Goal: Transaction & Acquisition: Book appointment/travel/reservation

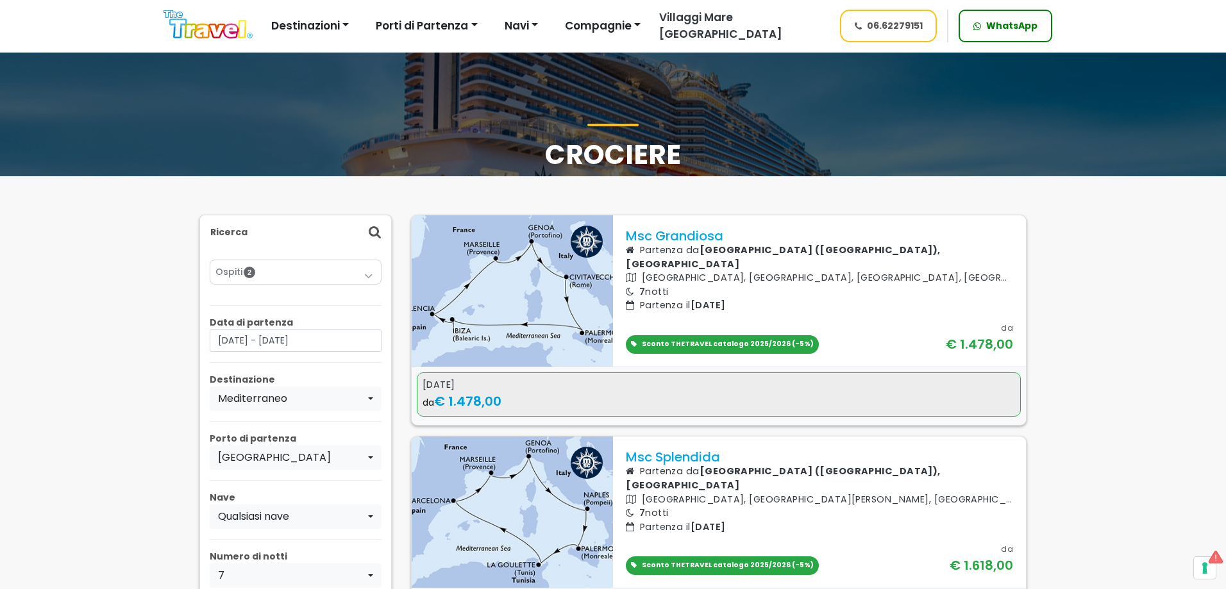
click at [599, 385] on div "3 novembre 2025" at bounding box center [719, 385] width 593 height 14
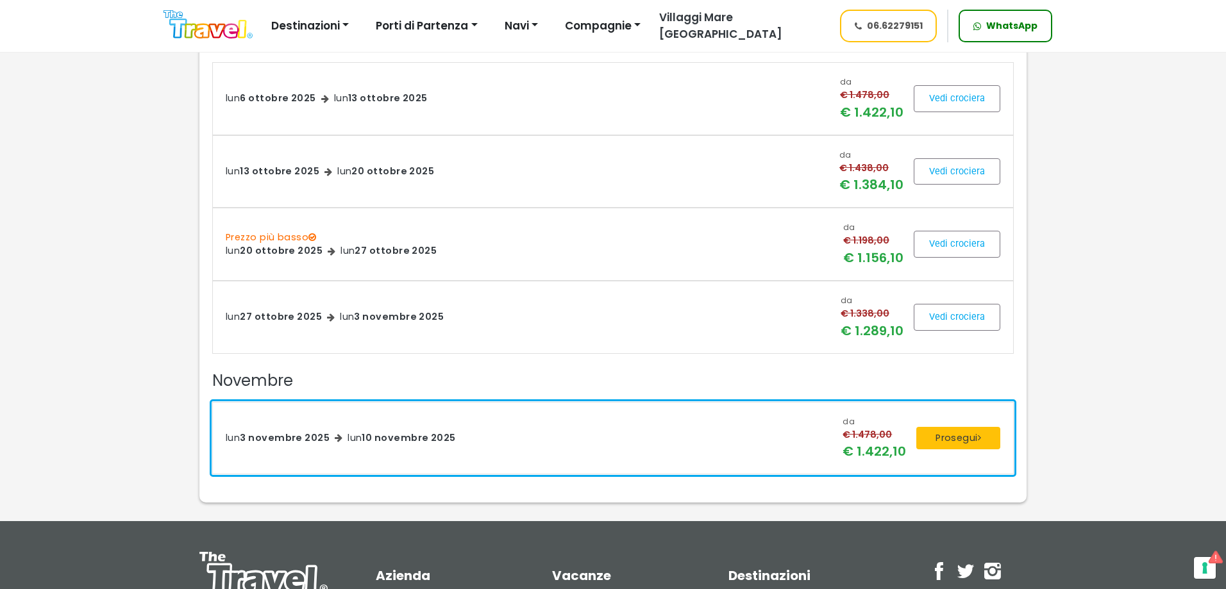
scroll to position [513, 0]
click at [954, 437] on button "Prosegui" at bounding box center [958, 437] width 84 height 23
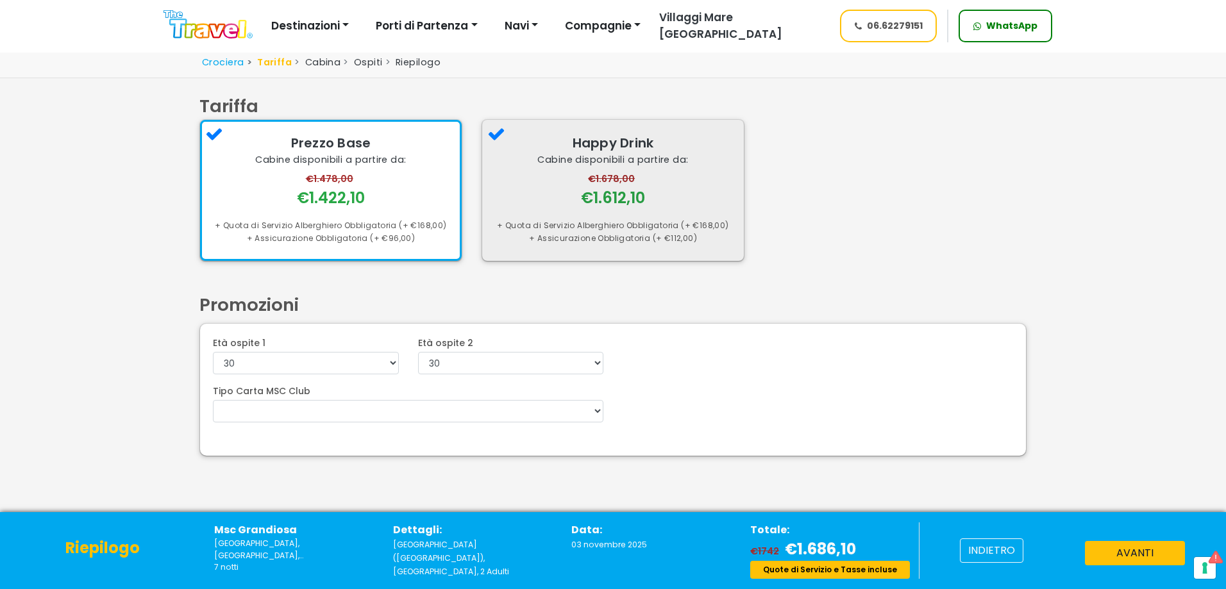
click at [662, 194] on div "€1.678,00 €1.612,10" at bounding box center [613, 190] width 236 height 37
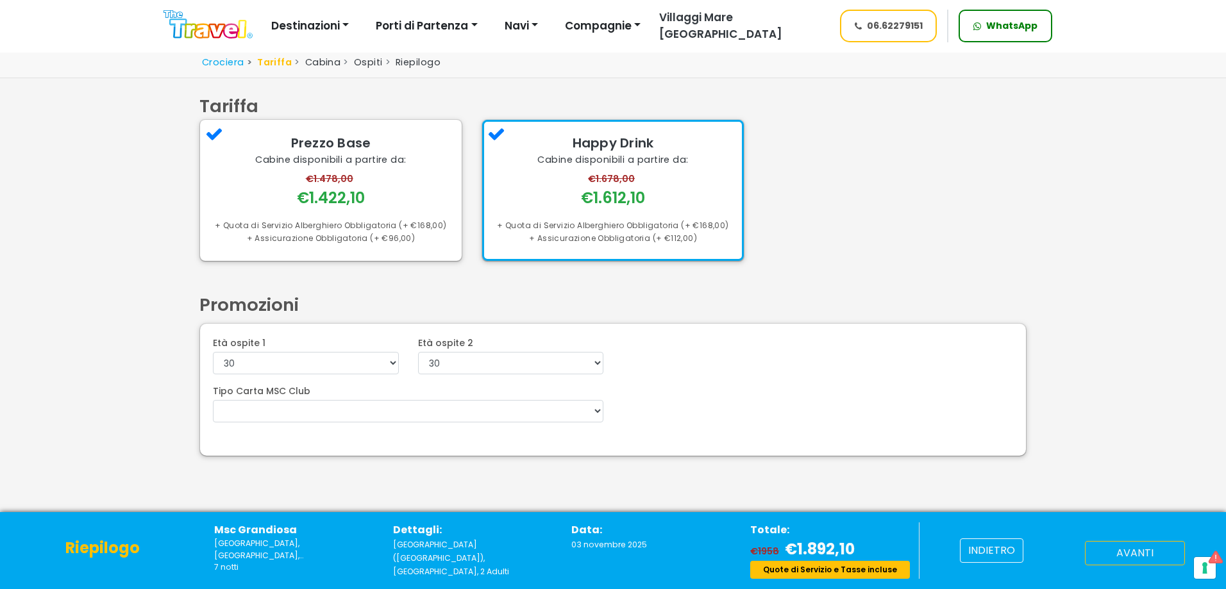
click at [1127, 560] on button "avanti" at bounding box center [1135, 553] width 100 height 24
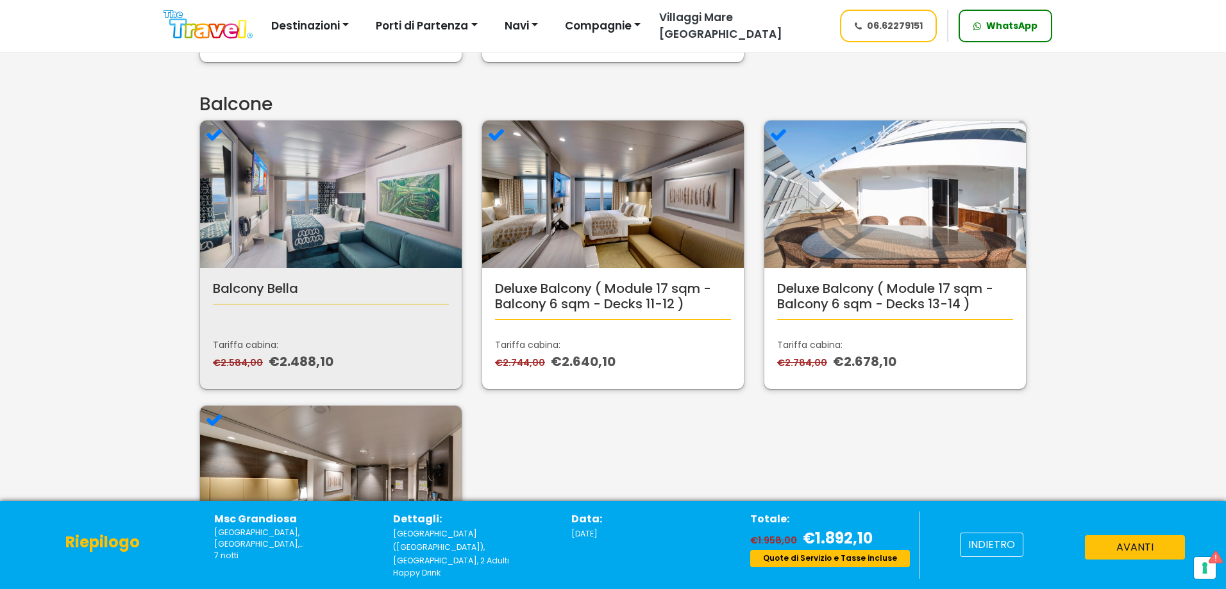
scroll to position [705, 0]
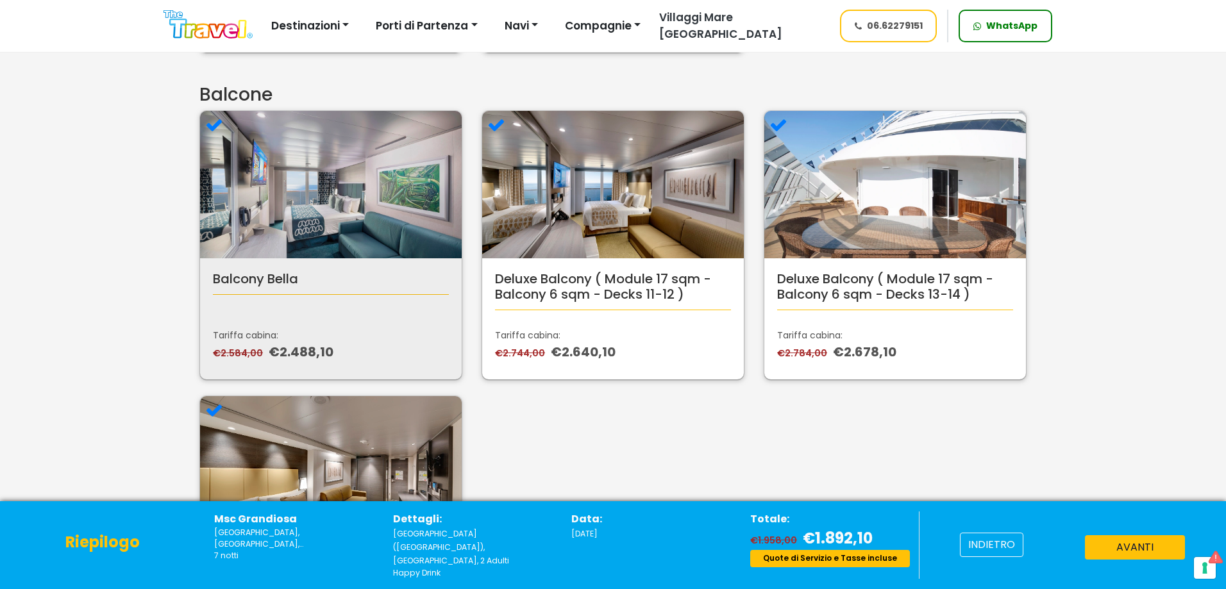
click at [322, 269] on div "Balcony Bella Tariffa cabina: €2.584,00 €2.488,10" at bounding box center [331, 318] width 262 height 121
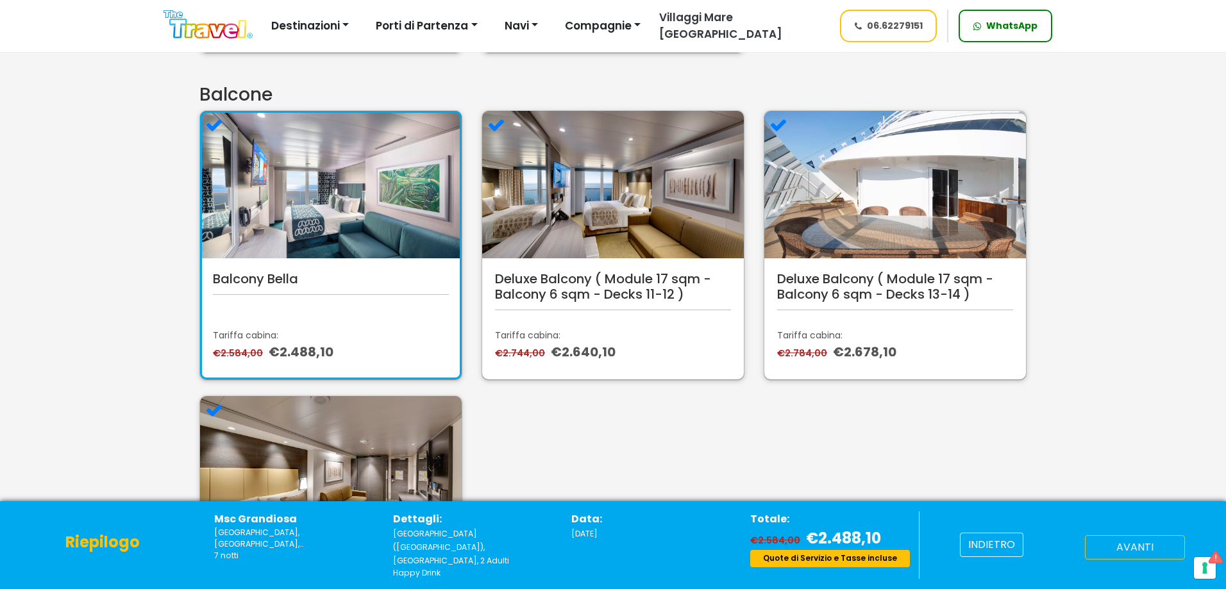
click at [1116, 553] on button "avanti" at bounding box center [1135, 547] width 100 height 24
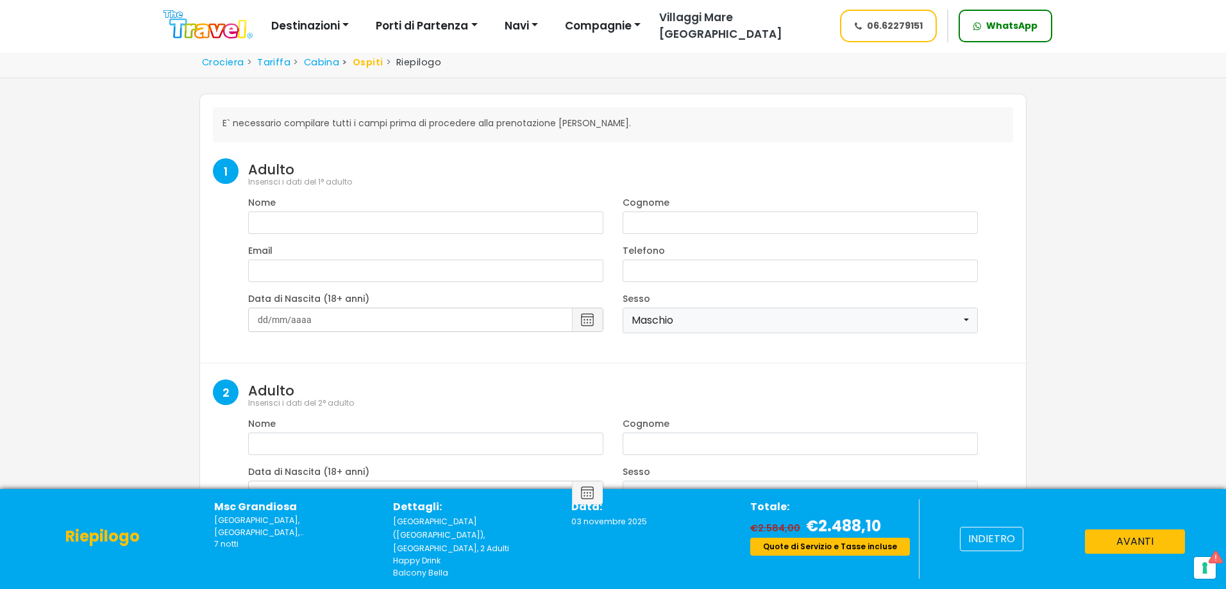
select select "8"
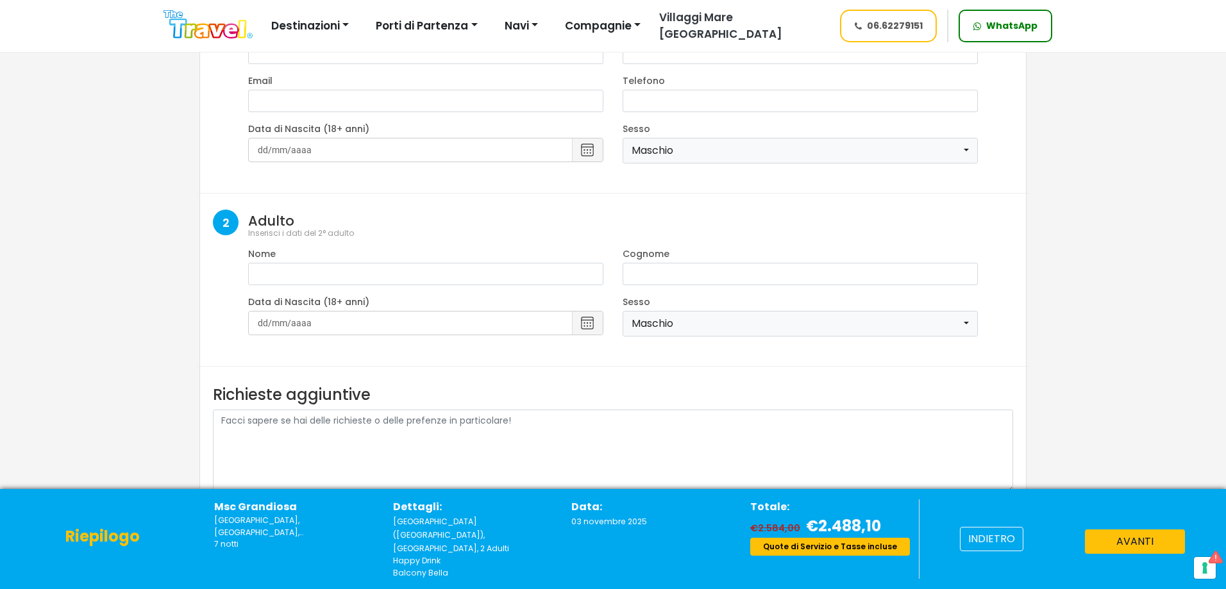
scroll to position [233, 0]
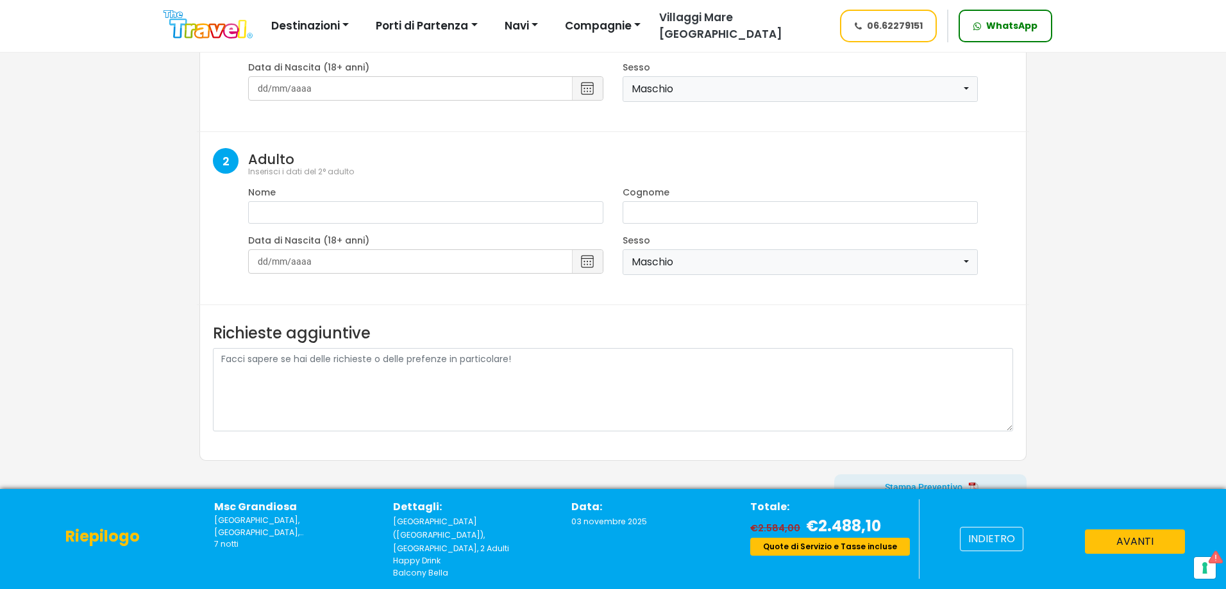
click at [913, 487] on span at bounding box center [930, 487] width 192 height 31
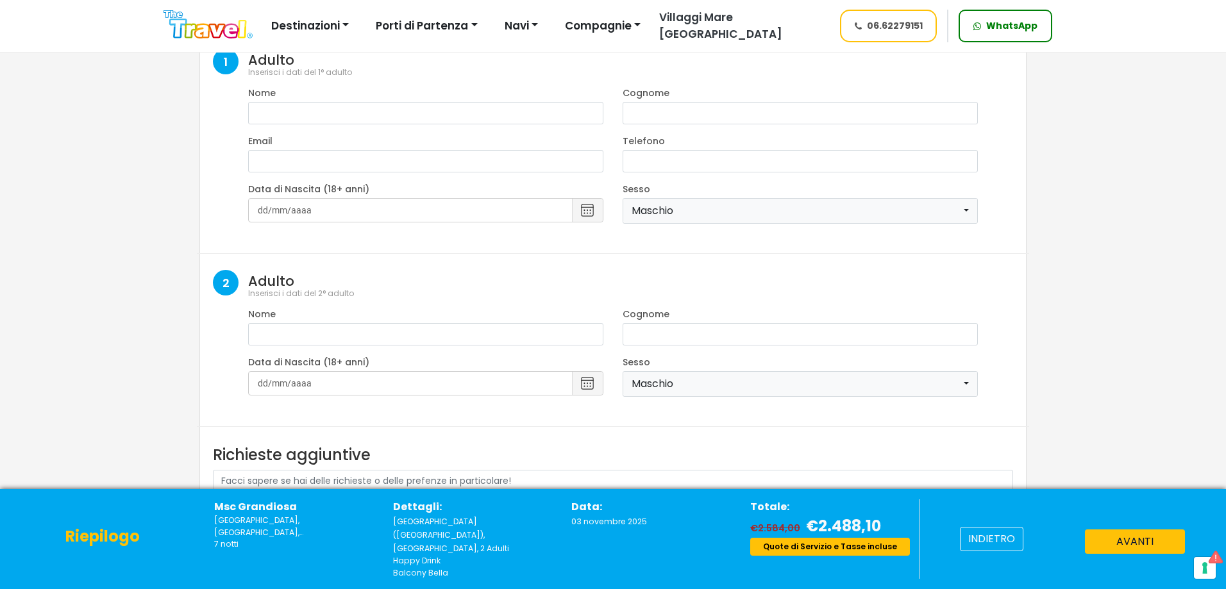
scroll to position [105, 0]
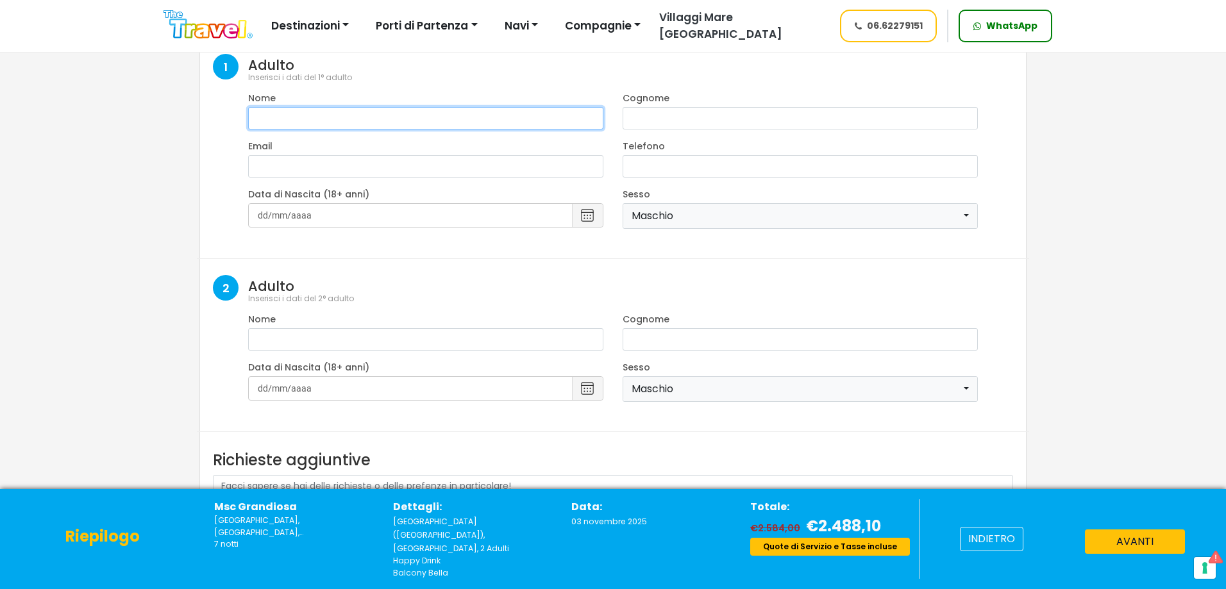
click at [330, 114] on input "text" at bounding box center [425, 118] width 355 height 22
type input "ghhhjgj"
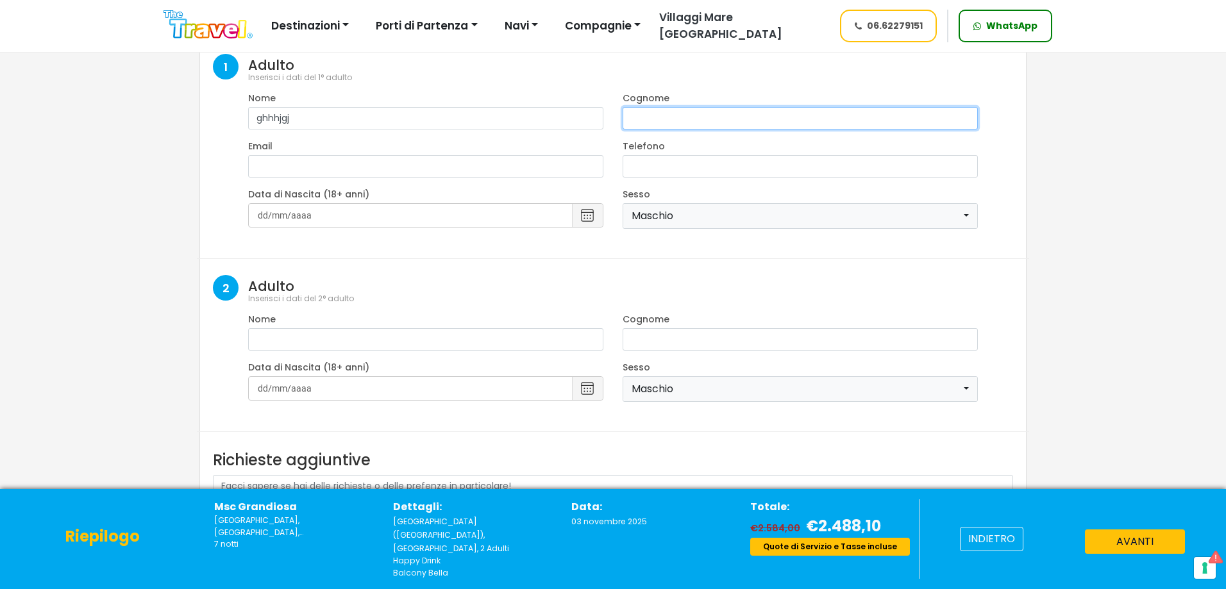
drag, startPoint x: 699, startPoint y: 114, endPoint x: 691, endPoint y: 114, distance: 8.4
click at [699, 114] on input "text" at bounding box center [800, 118] width 355 height 22
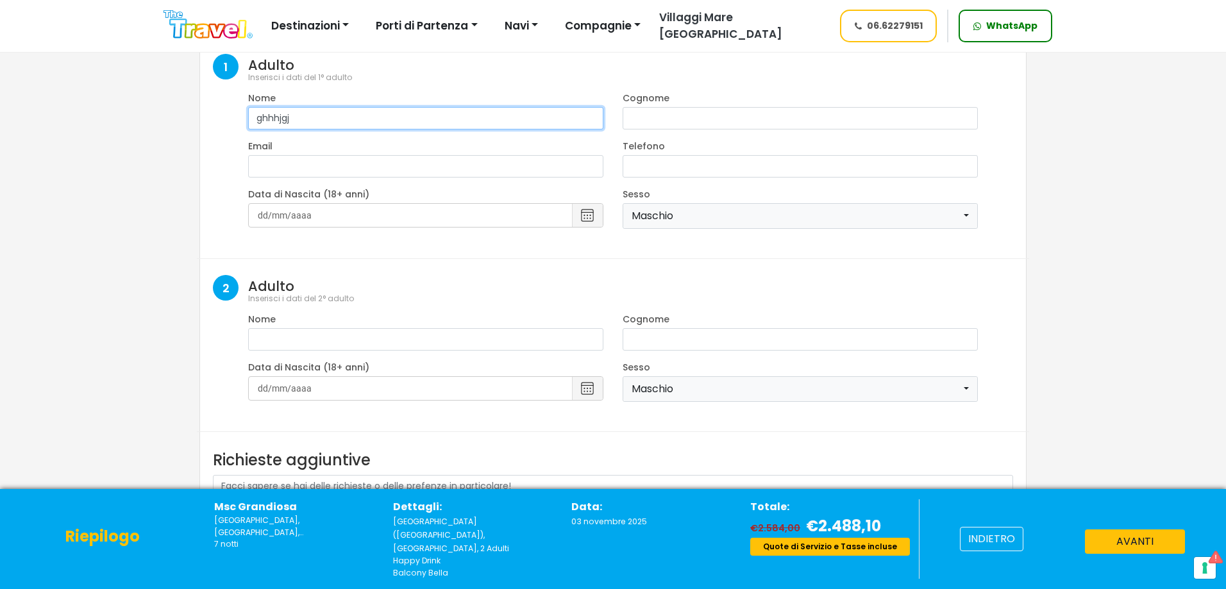
drag, startPoint x: 485, startPoint y: 121, endPoint x: 153, endPoint y: 134, distance: 332.4
click at [153, 133] on div "Crociera [GEOGRAPHIC_DATA] [GEOGRAPHIC_DATA] [GEOGRAPHIC_DATA] Riepilogo [GEOGR…" at bounding box center [613, 293] width 1226 height 699
type input "Adult"
click at [781, 103] on div "Cognome" at bounding box center [800, 111] width 355 height 38
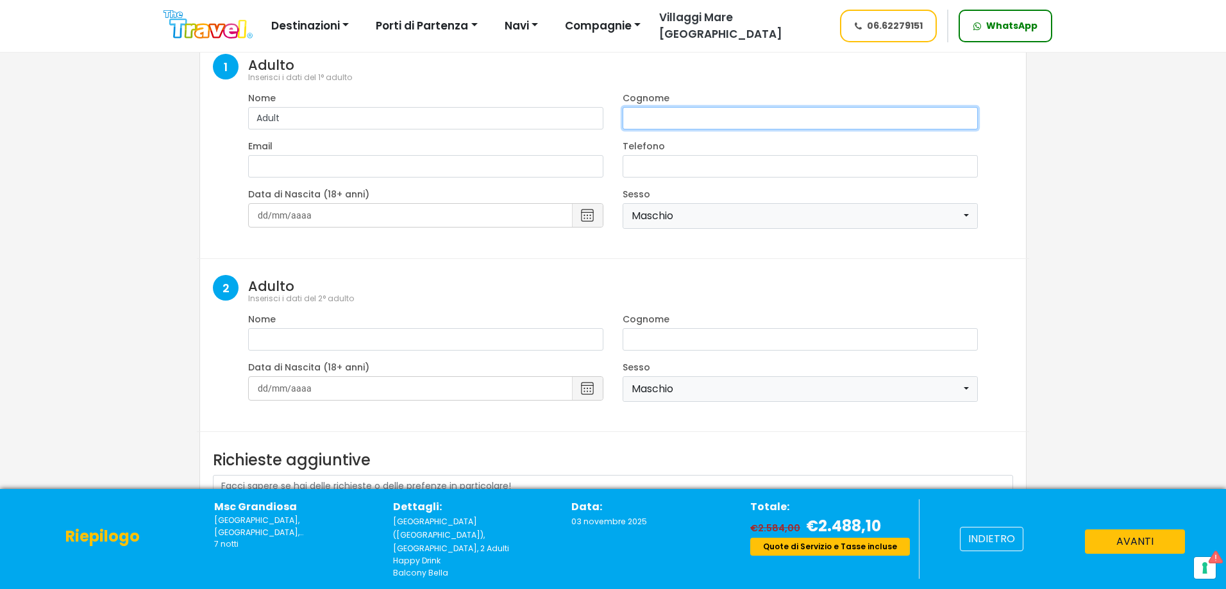
click at [750, 110] on input "text" at bounding box center [800, 118] width 355 height 22
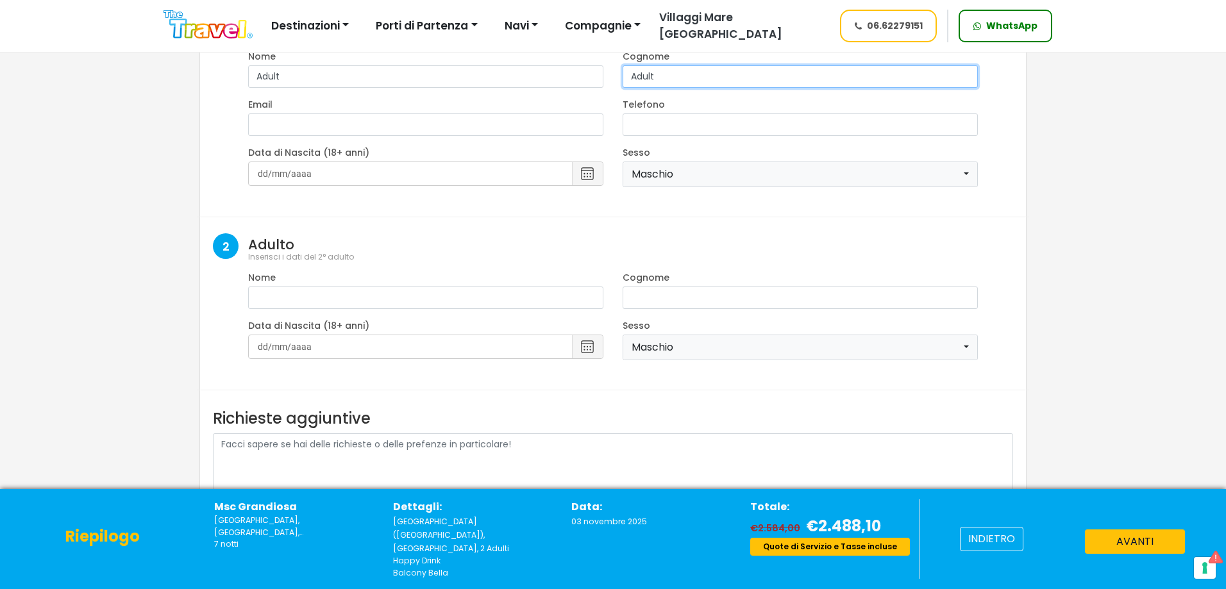
scroll to position [169, 0]
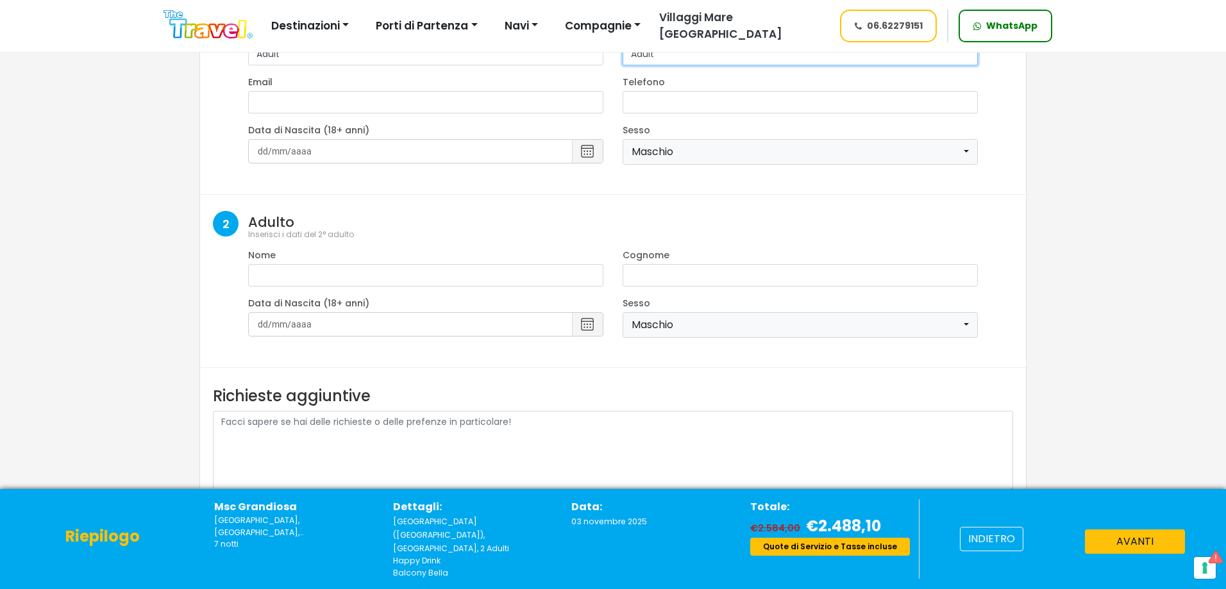
type input "Adult"
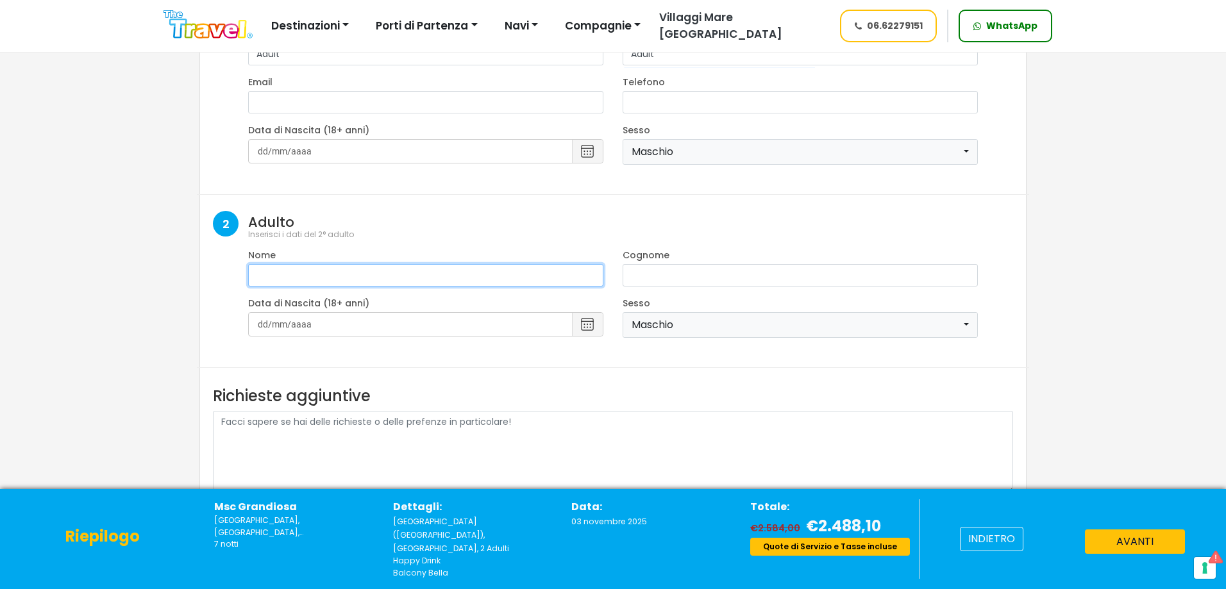
click at [349, 280] on input "text" at bounding box center [425, 275] width 355 height 22
type input "Adult"
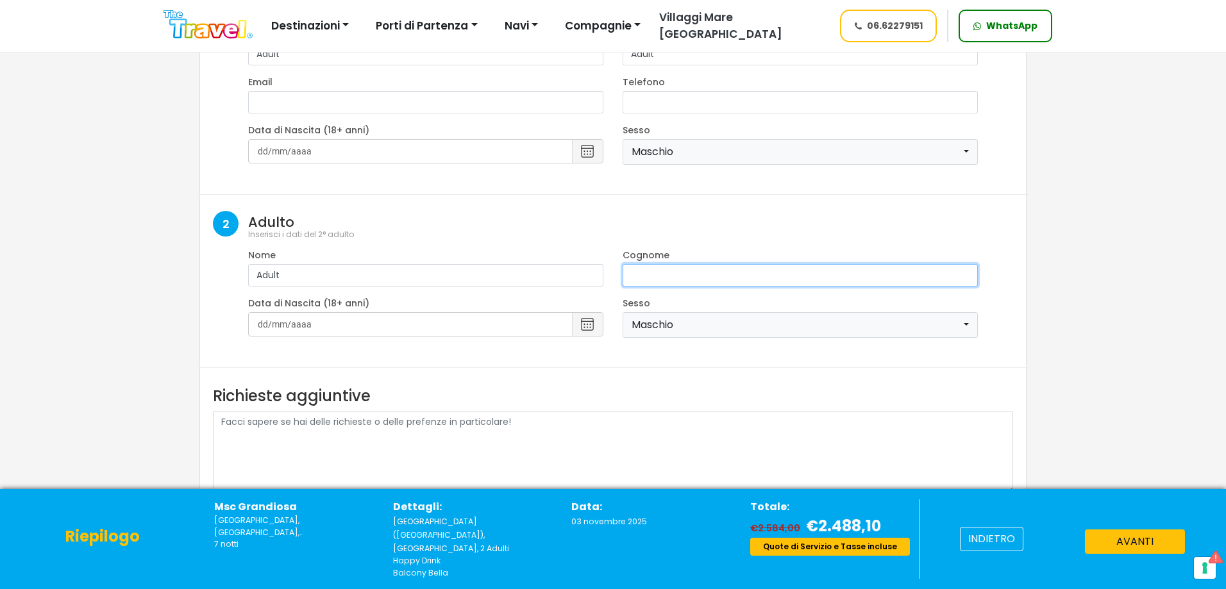
click at [634, 271] on input "text" at bounding box center [800, 275] width 355 height 22
type input "a"
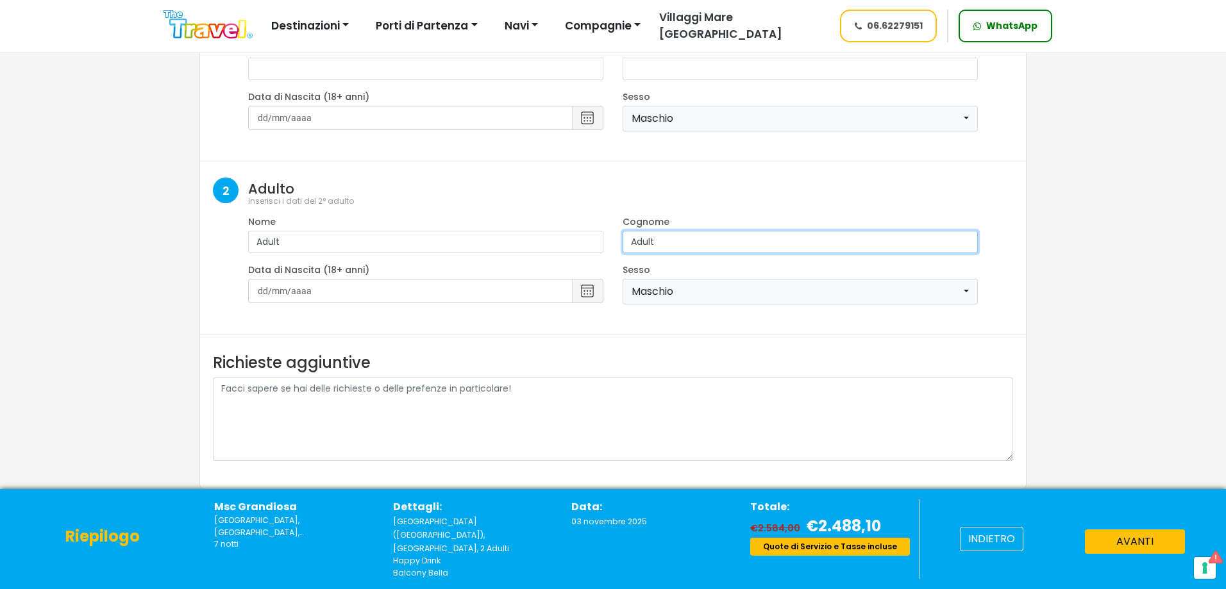
scroll to position [233, 0]
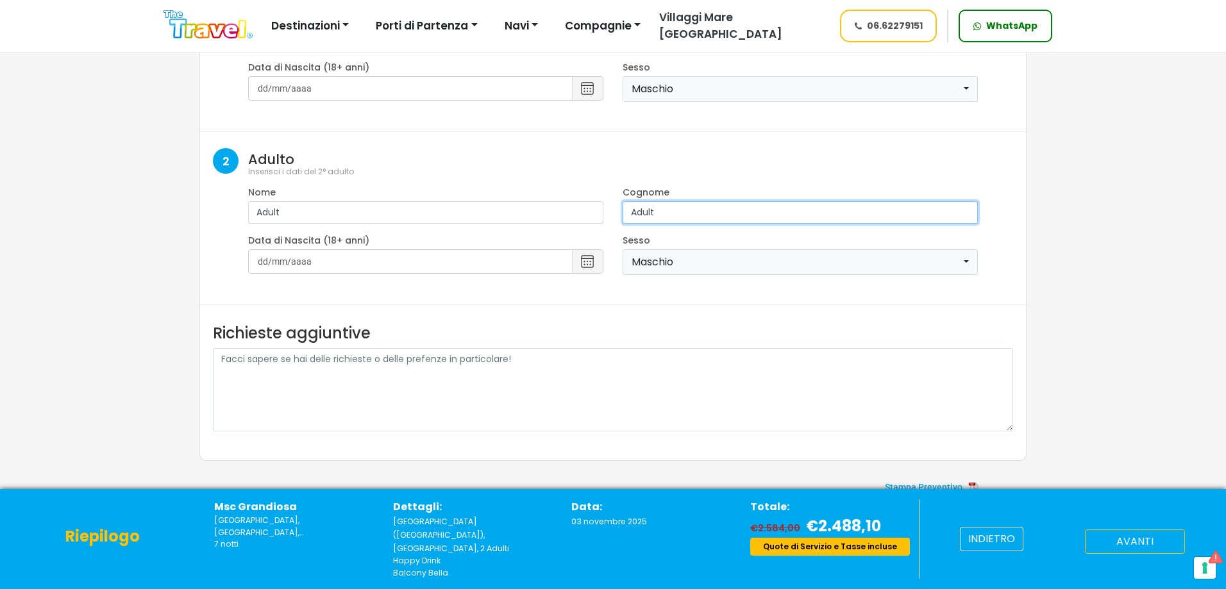
type input "Adult"
click at [1109, 546] on button "avanti" at bounding box center [1135, 542] width 100 height 24
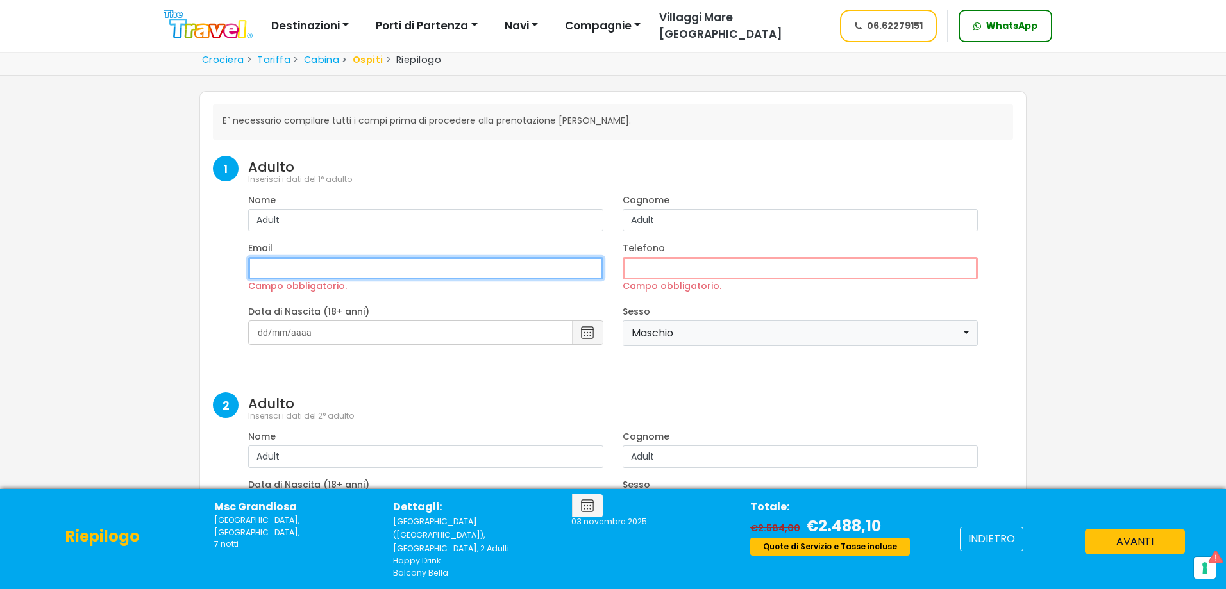
scroll to position [0, 0]
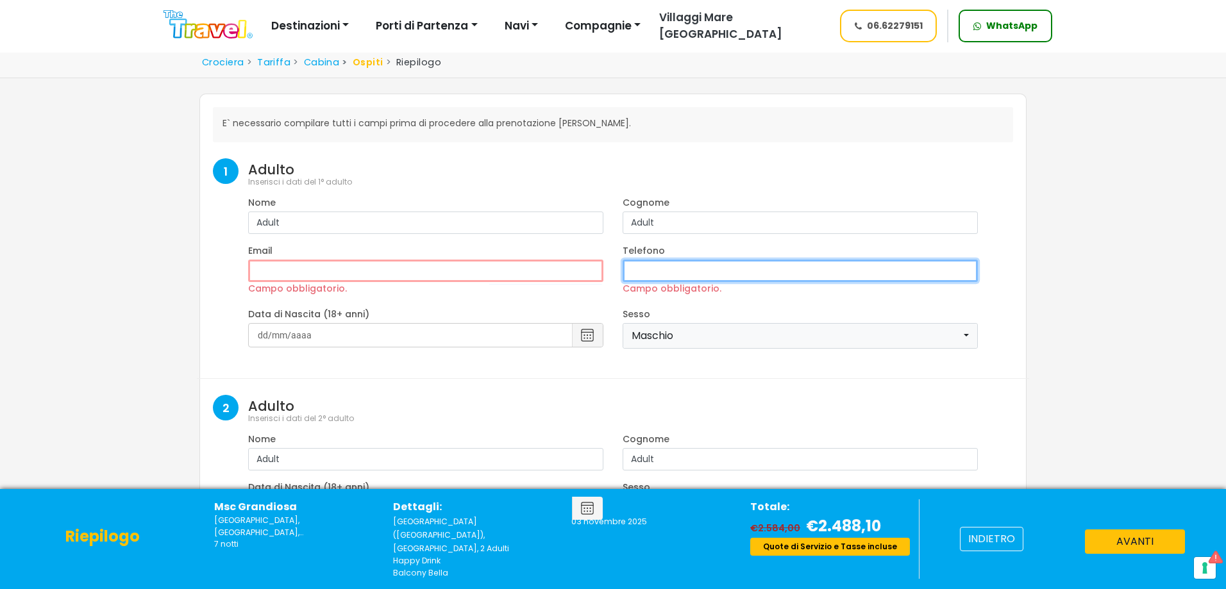
click at [677, 264] on input "Campo obbligatorio." at bounding box center [800, 271] width 355 height 22
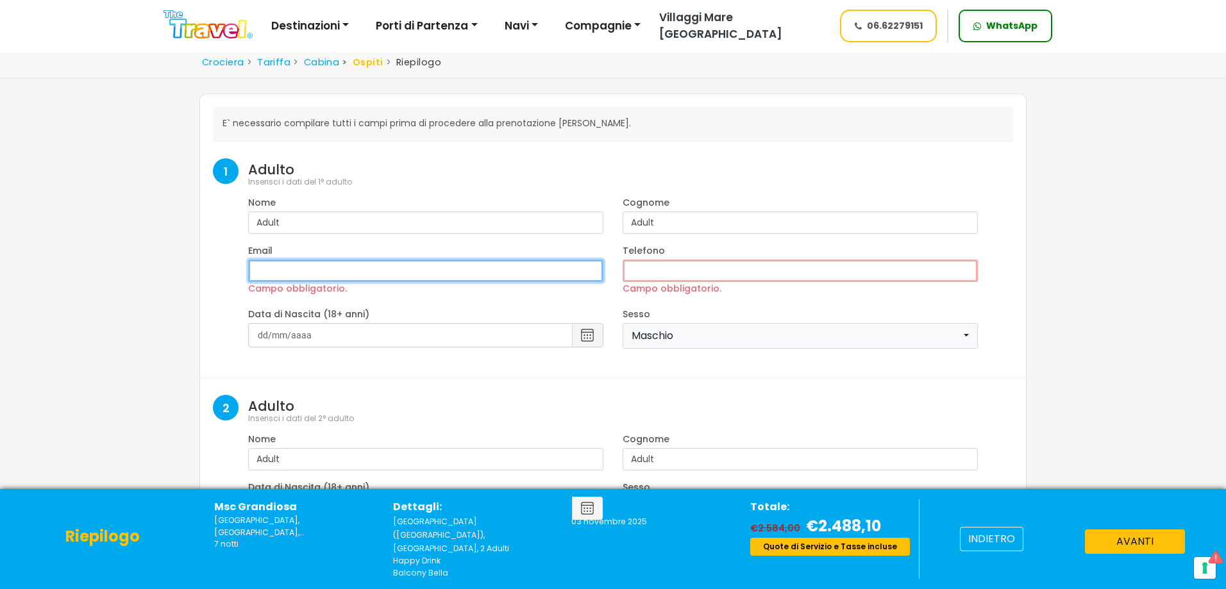
click at [487, 271] on input "Campo obbligatorio." at bounding box center [425, 271] width 355 height 22
type input "[EMAIL_ADDRESS][DOMAIN_NAME]"
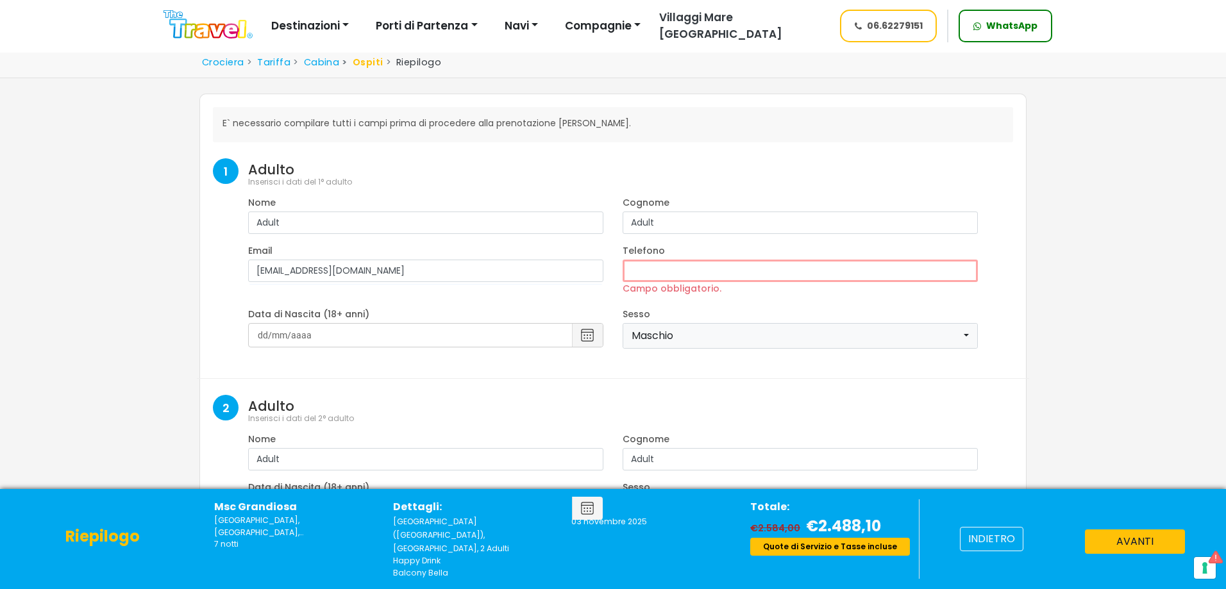
click at [664, 282] on label "Campo obbligatorio." at bounding box center [672, 288] width 99 height 13
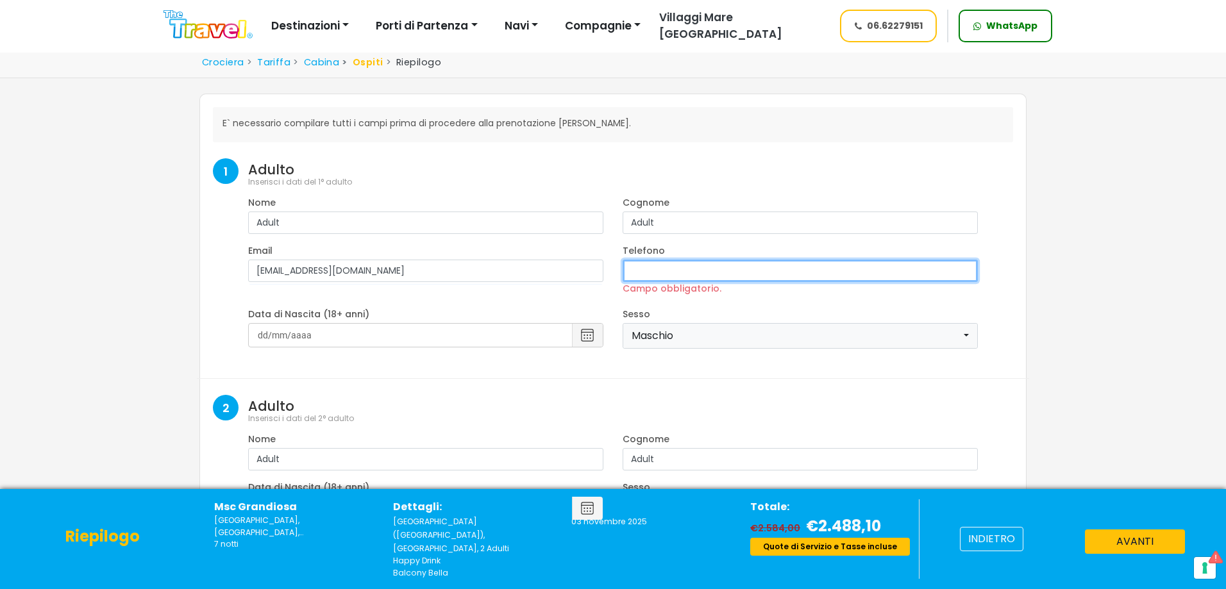
click at [664, 282] on input "Campo obbligatorio." at bounding box center [800, 271] width 355 height 22
click at [664, 271] on input "Campo obbligatorio." at bounding box center [800, 271] width 355 height 22
